Goal: Complete application form

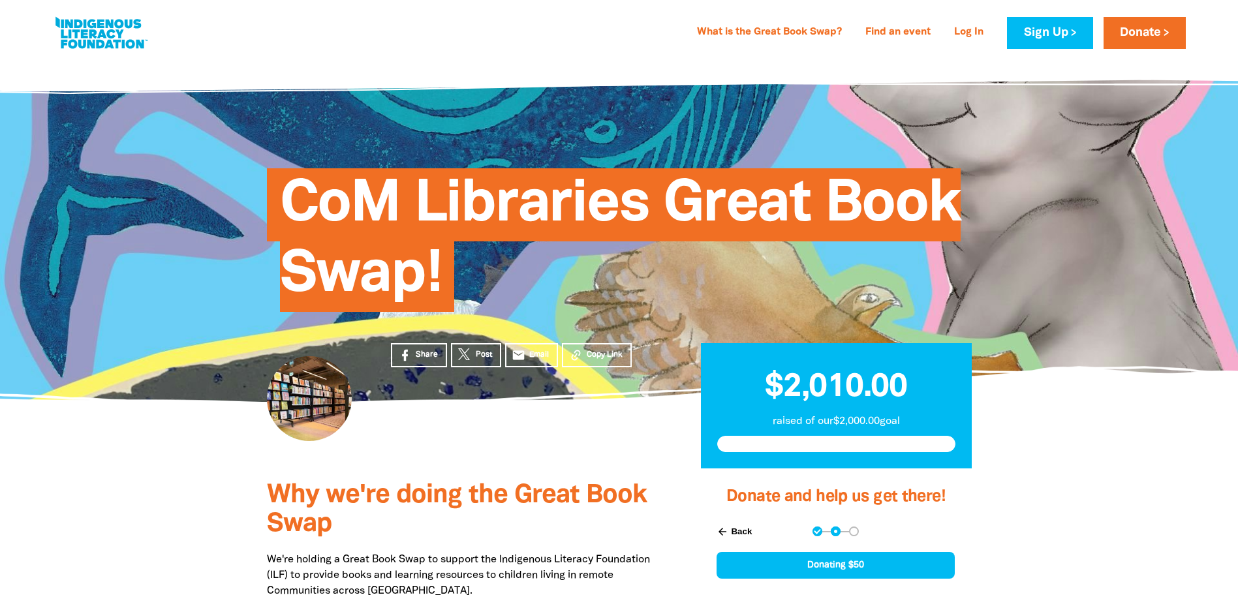
select select "AU"
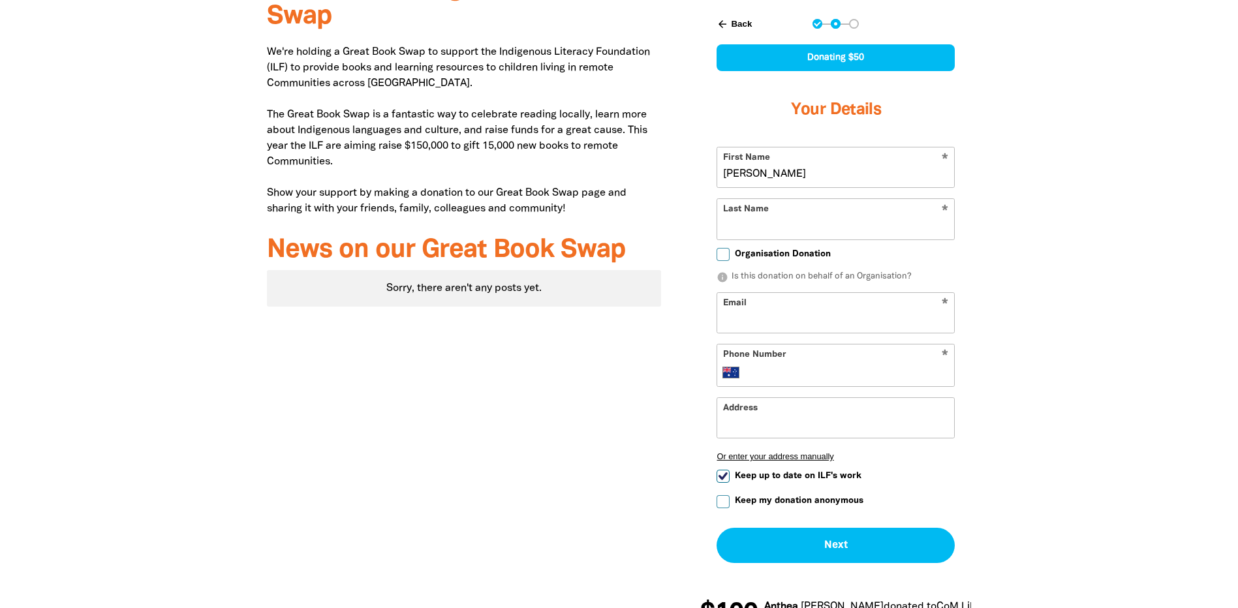
type input "[PERSON_NAME]"
click at [1019, 270] on div at bounding box center [619, 304] width 1238 height 687
click at [802, 317] on input "Email" at bounding box center [835, 313] width 237 height 40
type input "[EMAIL_ADDRESS][PERSON_NAME][DOMAIN_NAME]"
type input "[PERSON_NAME]"
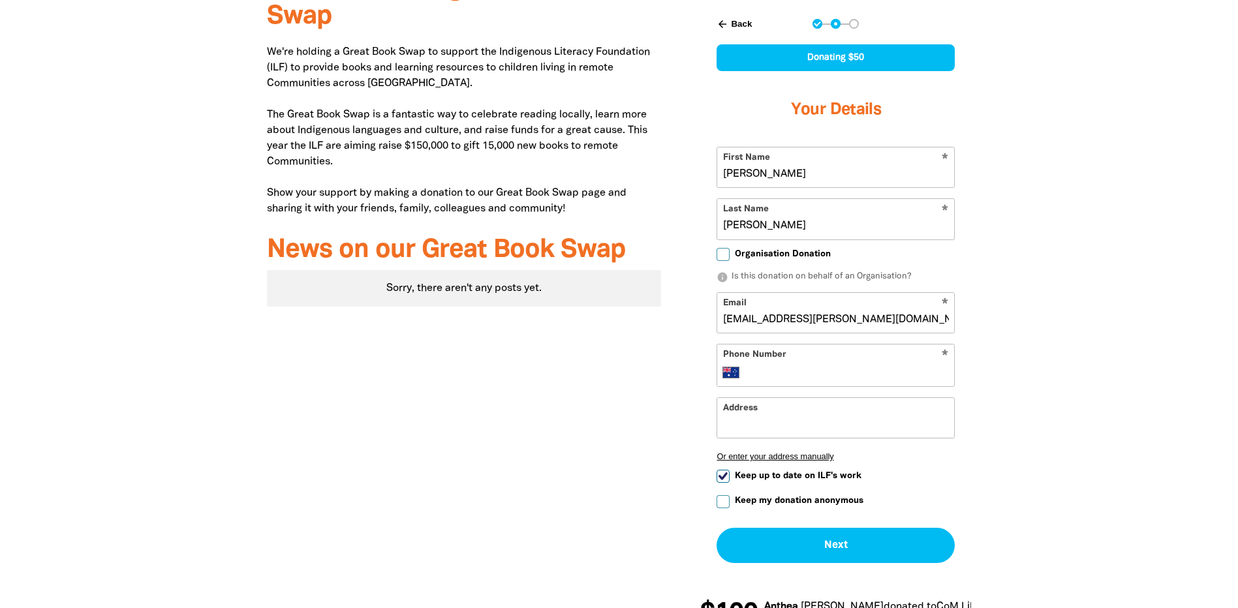
type input "[PHONE_NUMBER]"
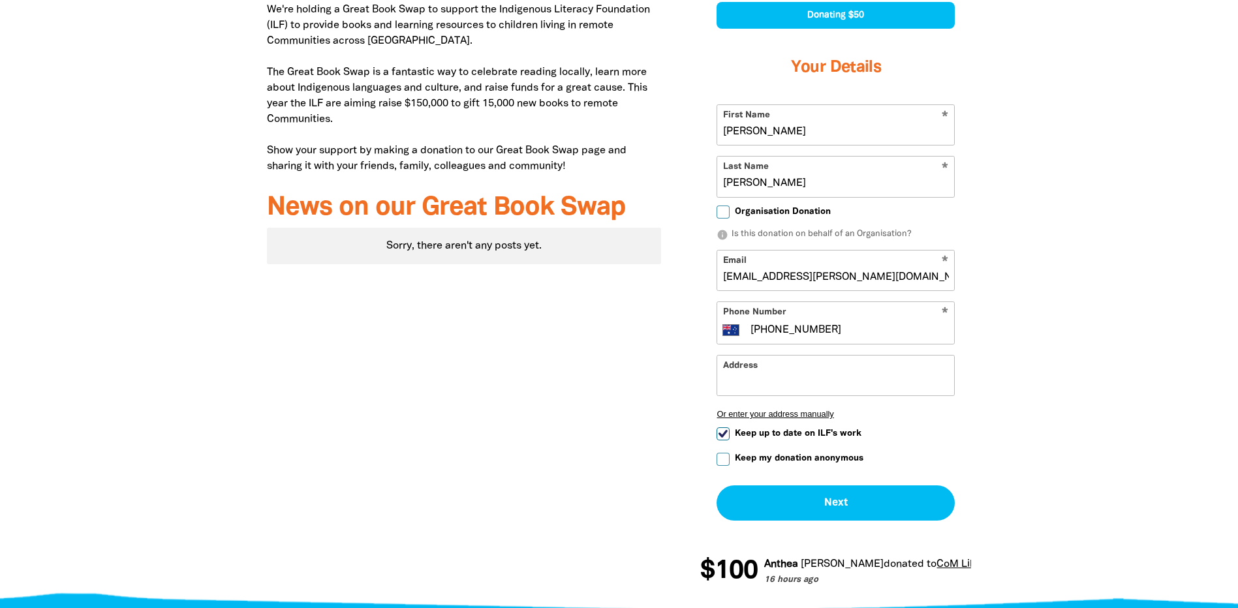
scroll to position [573, 0]
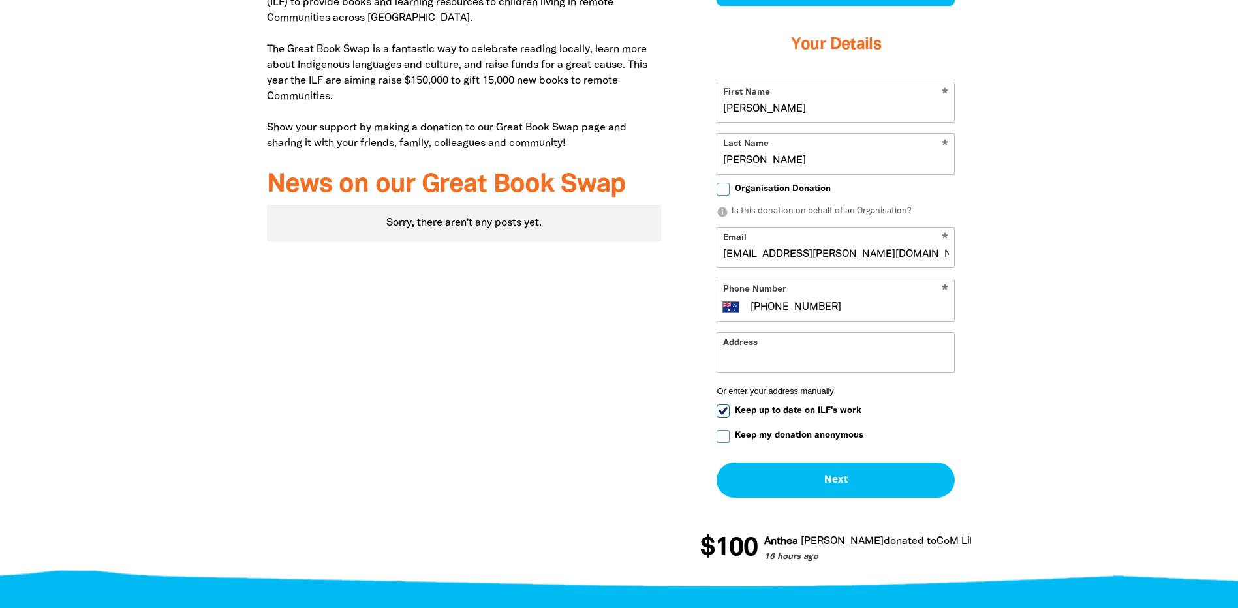
click at [728, 410] on input "Keep up to date on ILF's work" at bounding box center [723, 411] width 13 height 13
checkbox input "false"
drag, startPoint x: 804, startPoint y: 159, endPoint x: 717, endPoint y: 164, distance: 86.9
click at [717, 164] on input "[PERSON_NAME]" at bounding box center [835, 154] width 237 height 40
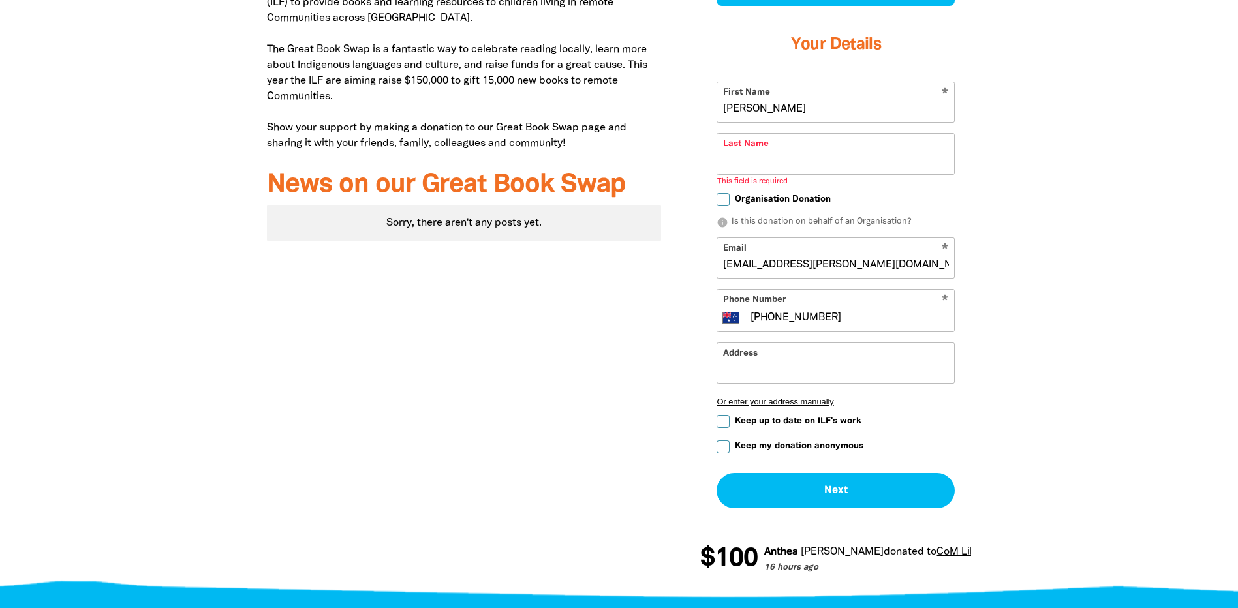
drag, startPoint x: 827, startPoint y: 304, endPoint x: 747, endPoint y: 307, distance: 79.7
click at [747, 307] on div "* Phone Number International [GEOGRAPHIC_DATA] [GEOGRAPHIC_DATA] [GEOGRAPHIC_DA…" at bounding box center [836, 310] width 238 height 43
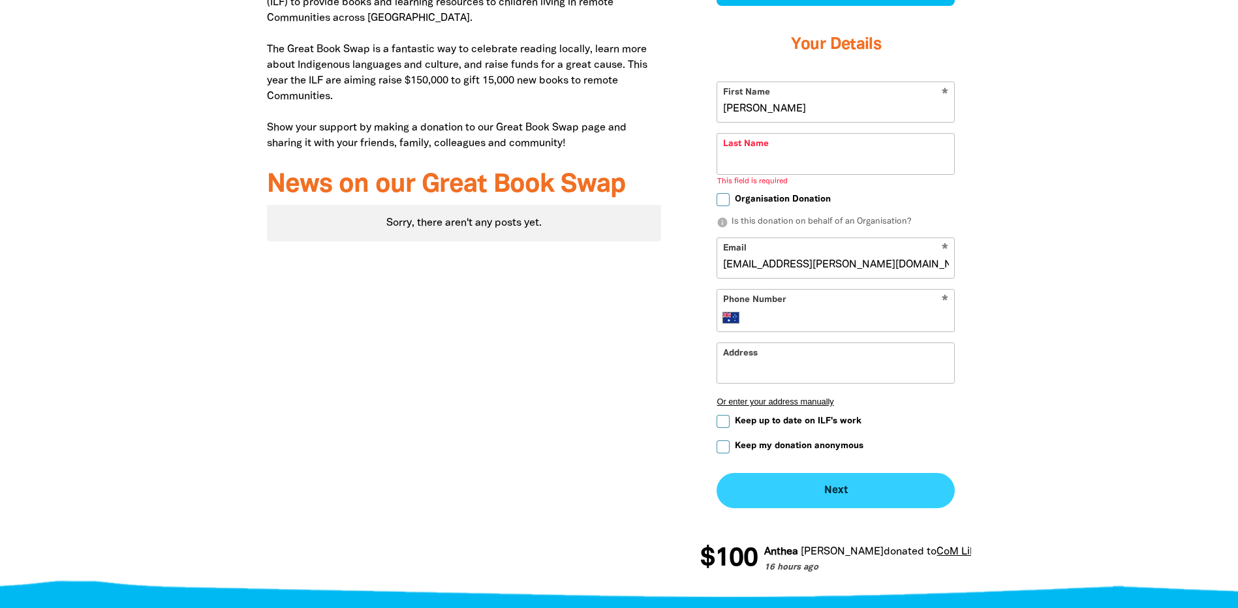
click at [832, 489] on button "Next chevron_right" at bounding box center [836, 490] width 238 height 35
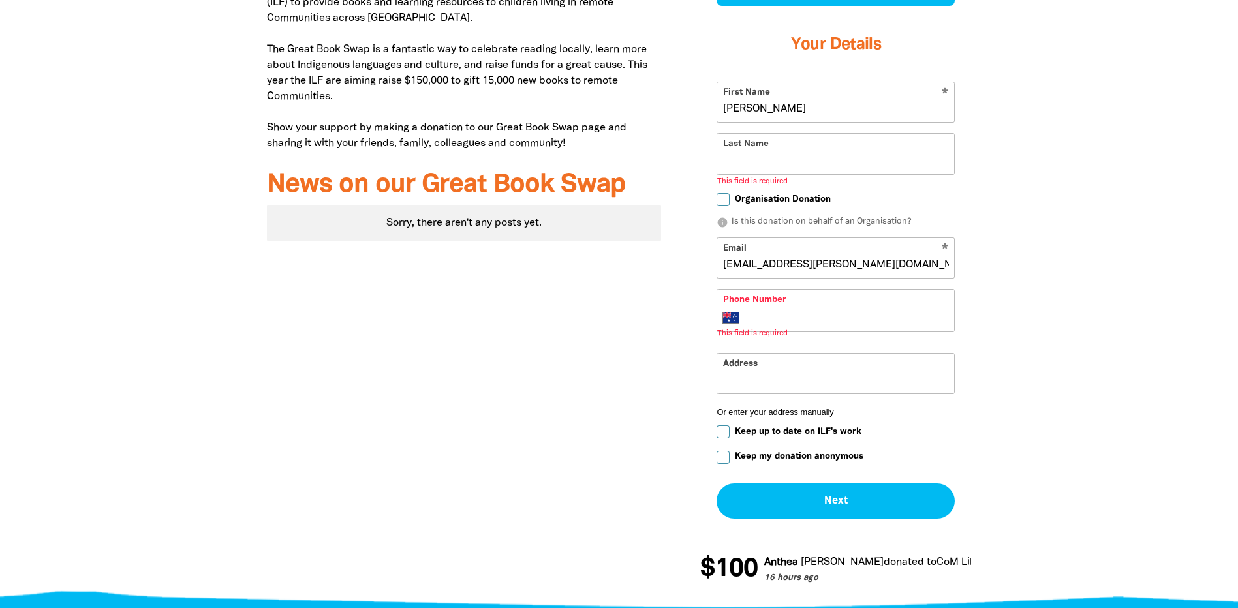
click at [785, 169] on input "Last Name" at bounding box center [835, 154] width 237 height 40
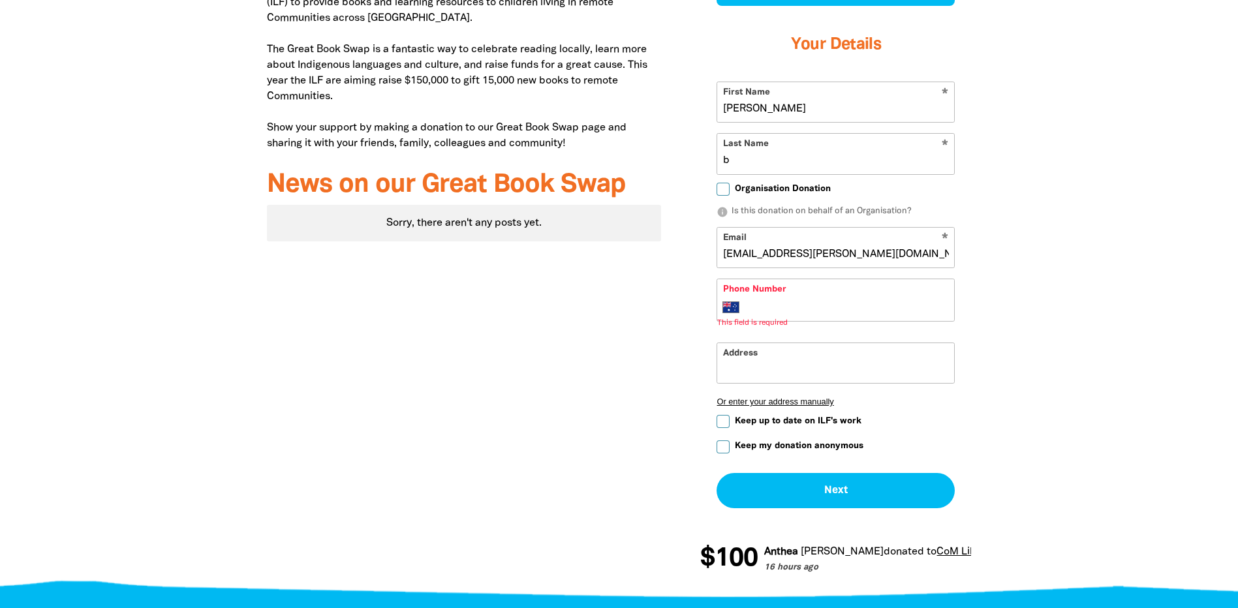
type input "b"
click at [1116, 324] on div at bounding box center [619, 244] width 1238 height 697
click at [804, 313] on input "Phone Number" at bounding box center [849, 308] width 200 height 16
type input "[PHONE_NUMBER]"
type input "24 [PERSON_NAME] yallambie"
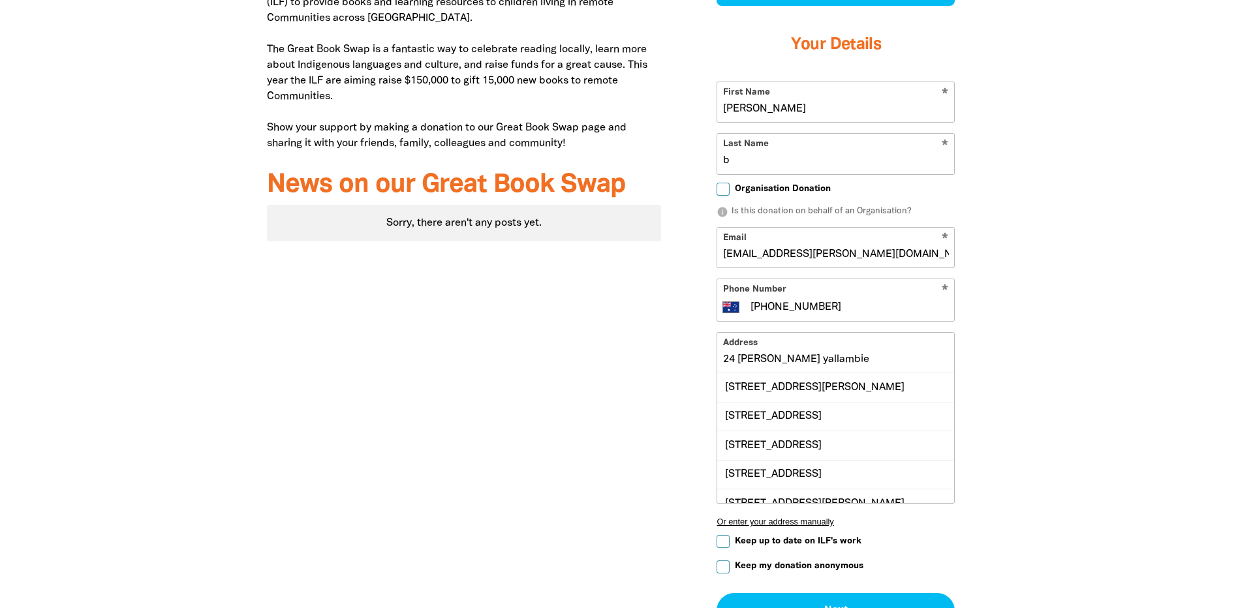
click at [1069, 371] on div at bounding box center [619, 304] width 1238 height 817
click at [1019, 279] on div at bounding box center [619, 304] width 1238 height 817
click at [583, 404] on div "Why we're doing the Great Book Swap We're holding a Great Book Swap to support …" at bounding box center [464, 304] width 434 height 817
click at [772, 361] on input "24 [PERSON_NAME] yallambie" at bounding box center [835, 353] width 237 height 40
click at [1015, 365] on div at bounding box center [619, 304] width 1238 height 817
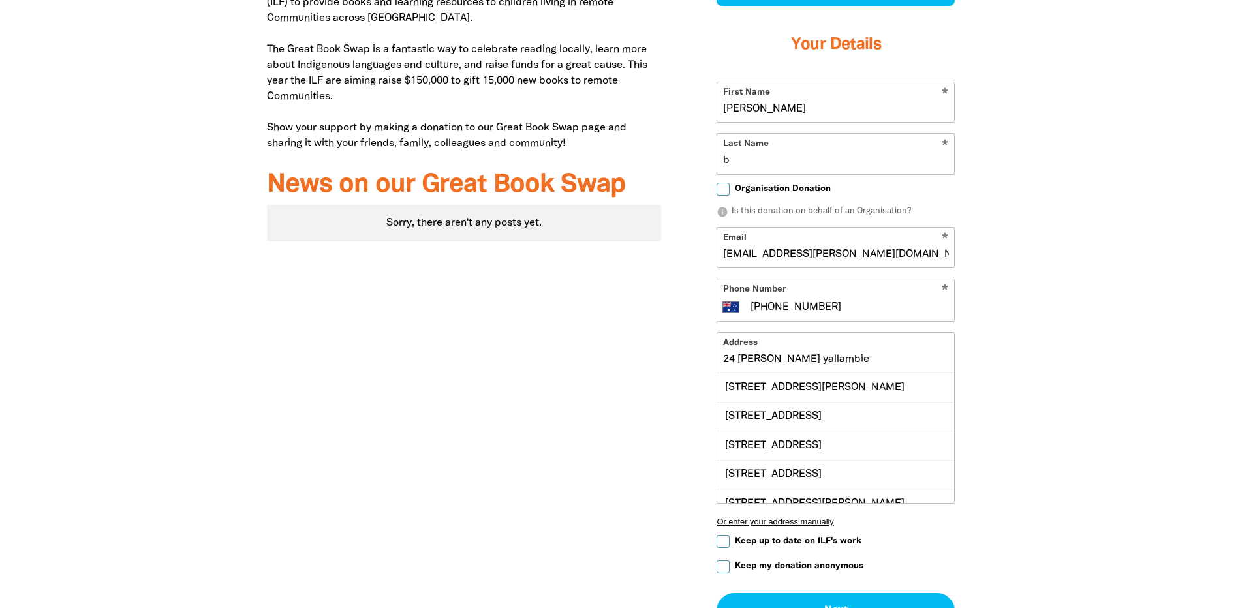
drag, startPoint x: 869, startPoint y: 361, endPoint x: 697, endPoint y: 362, distance: 173.0
click at [697, 362] on div "Donate and help us get there! arrow_back Back Step 1 Step 2 Step 3 Donating $50…" at bounding box center [836, 304] width 310 height 817
click at [1124, 392] on div at bounding box center [619, 304] width 1238 height 817
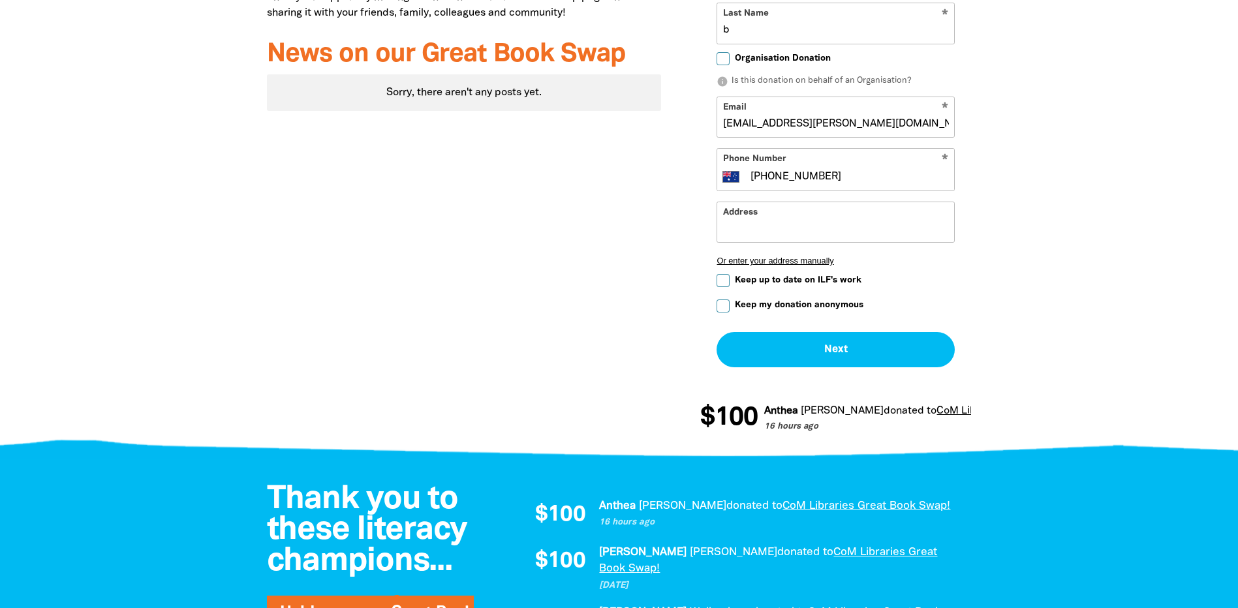
scroll to position [638, 0]
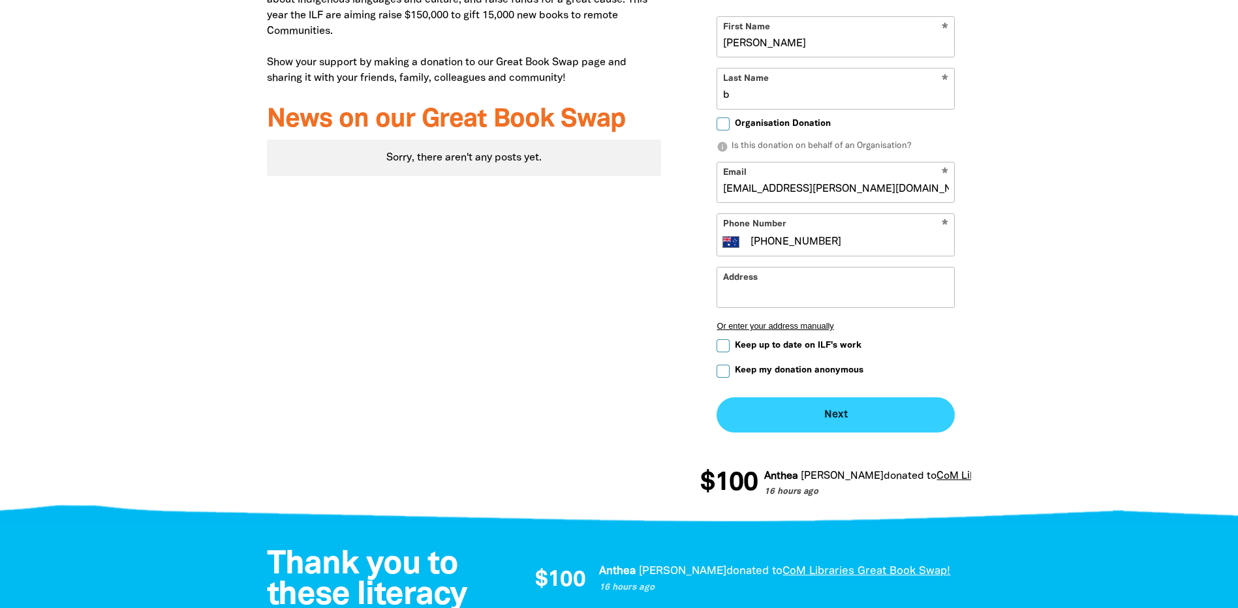
click at [846, 417] on button "Next chevron_right" at bounding box center [836, 415] width 238 height 35
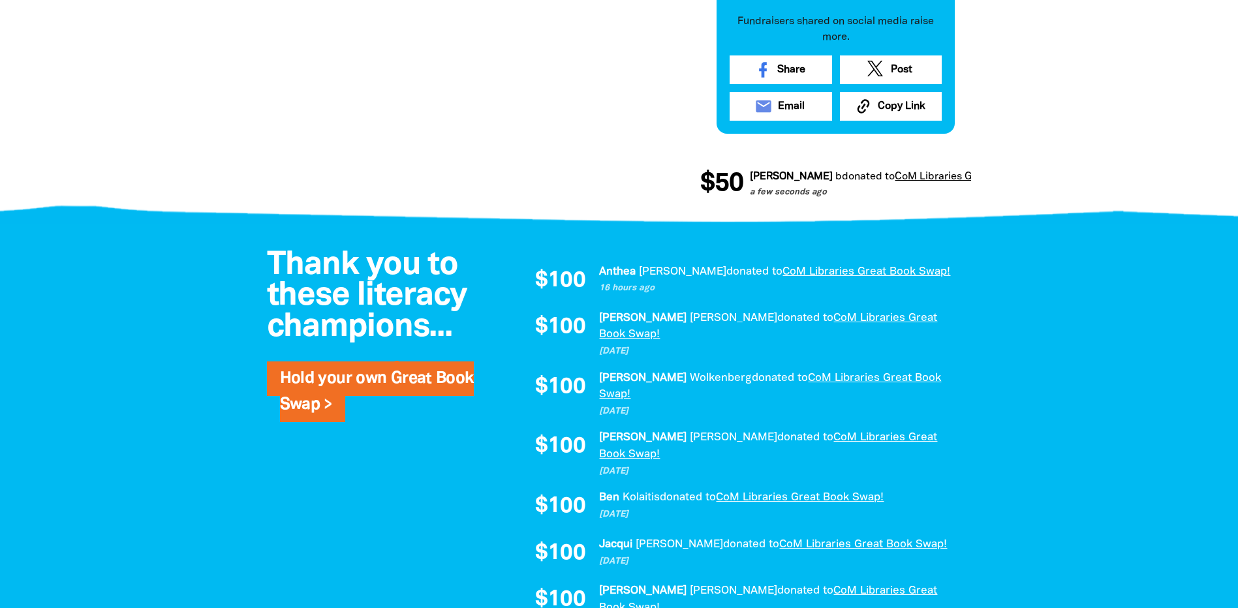
scroll to position [949, 0]
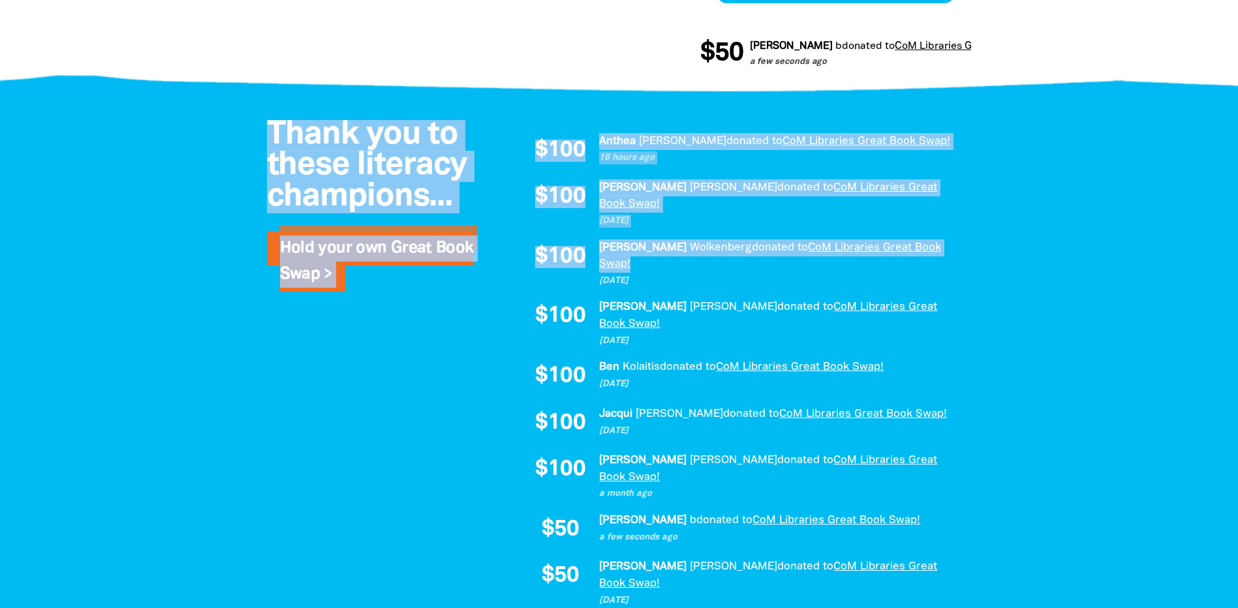
drag, startPoint x: 1239, startPoint y: 311, endPoint x: 1240, endPoint y: 221, distance: 90.1
click at [1238, 221] on html "What is the Great Book Swap? Find an event Log In Sign Up Donate What is the Gr…" at bounding box center [619, 346] width 1238 height 2590
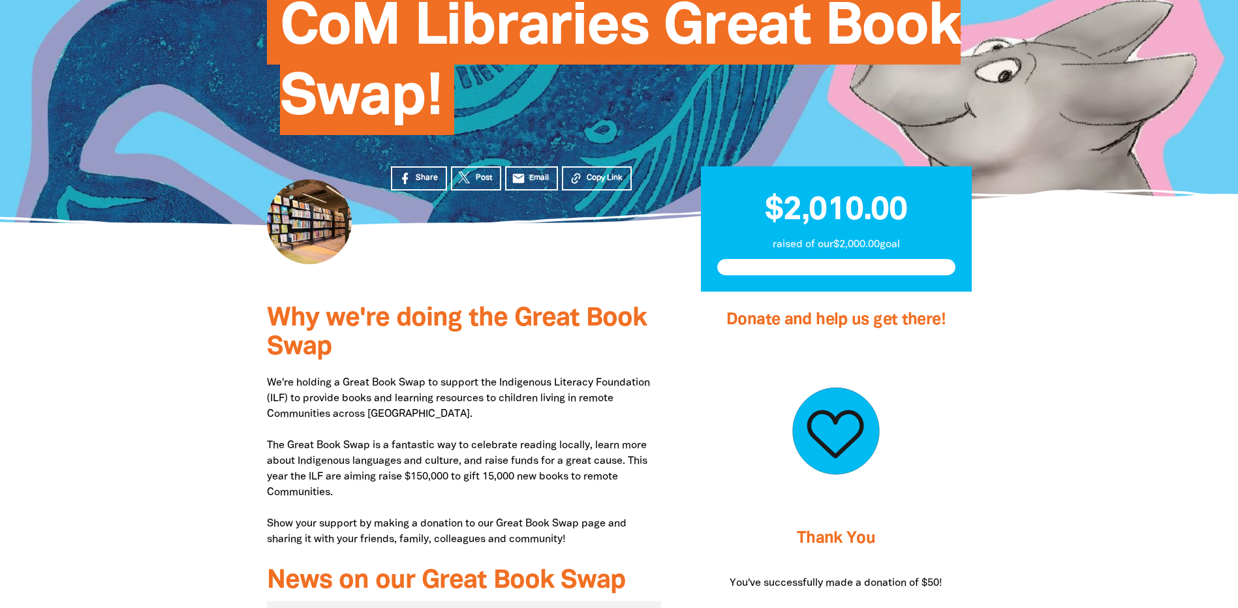
scroll to position [157, 0]
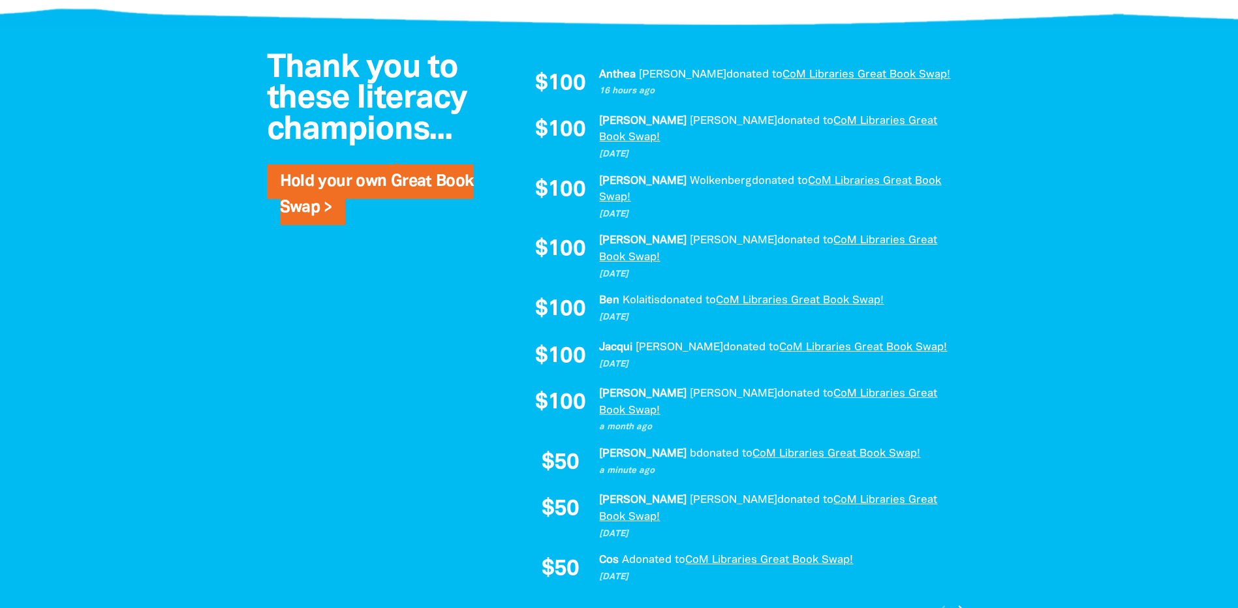
scroll to position [914, 0]
